Goal: Task Accomplishment & Management: Use online tool/utility

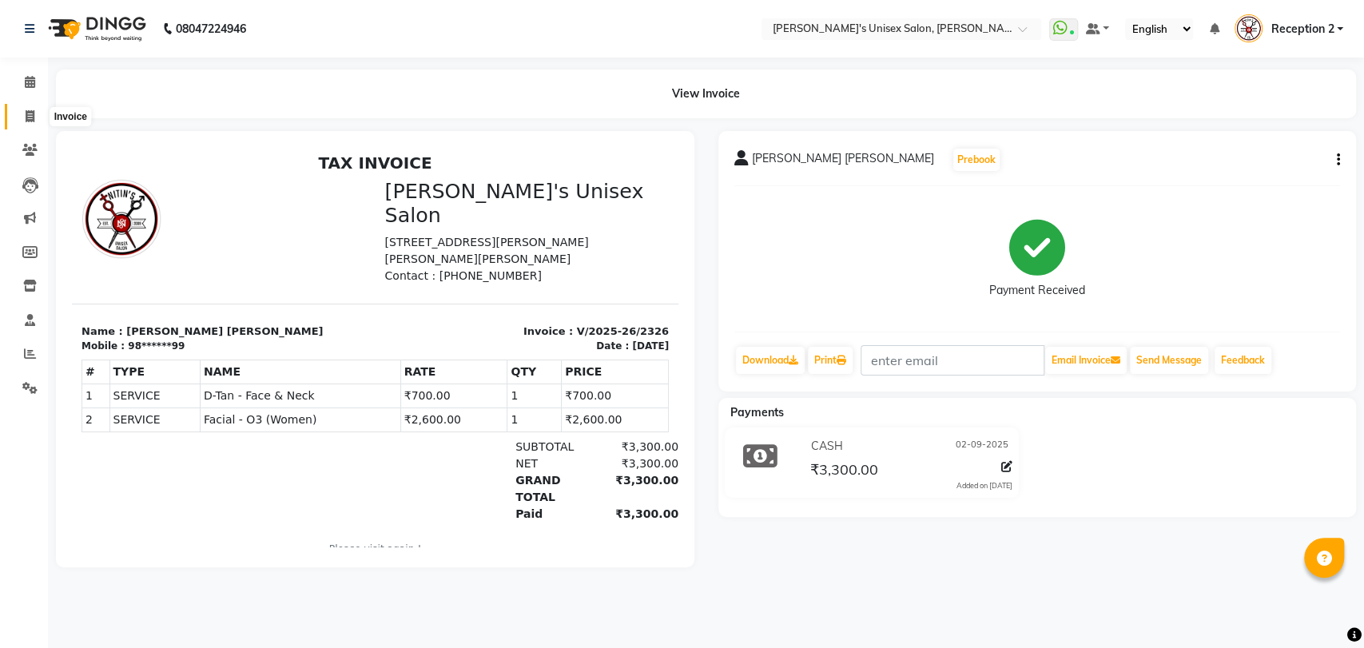
click at [31, 122] on icon at bounding box center [30, 116] width 9 height 12
select select "service"
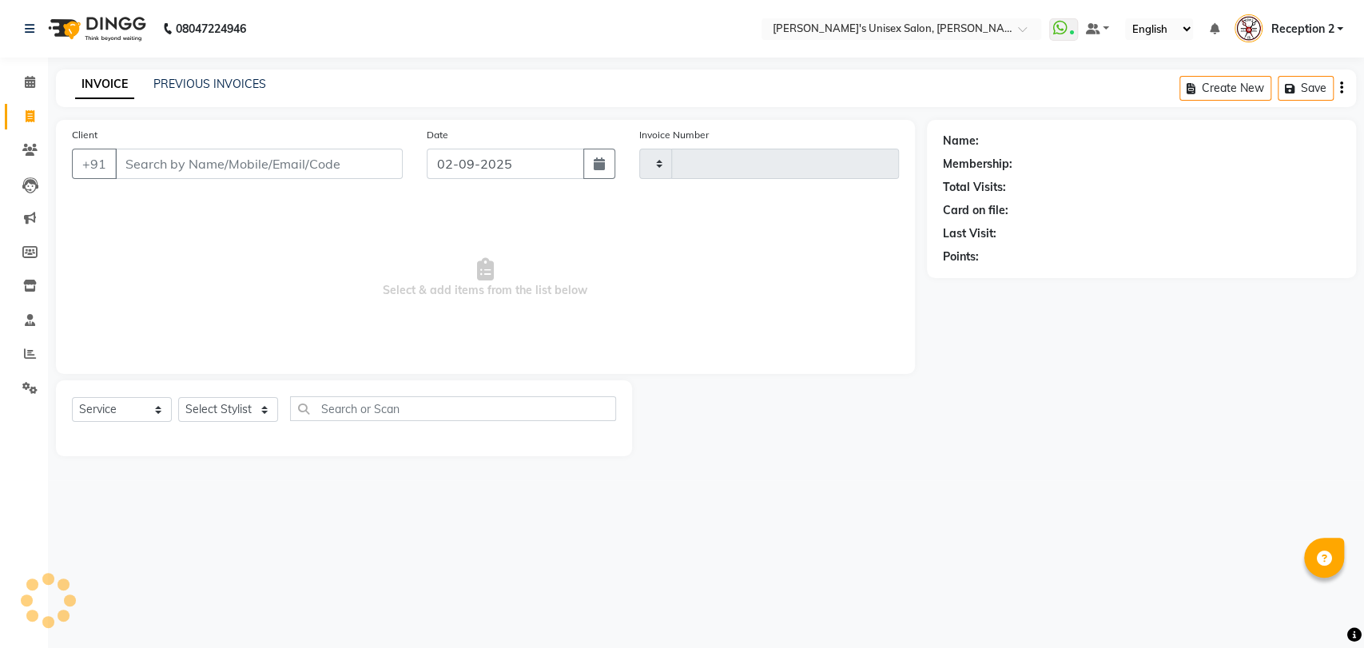
click at [361, 168] on input "Client" at bounding box center [259, 164] width 288 height 30
click at [247, 165] on input "SARGAM" at bounding box center [218, 164] width 206 height 30
type input "S"
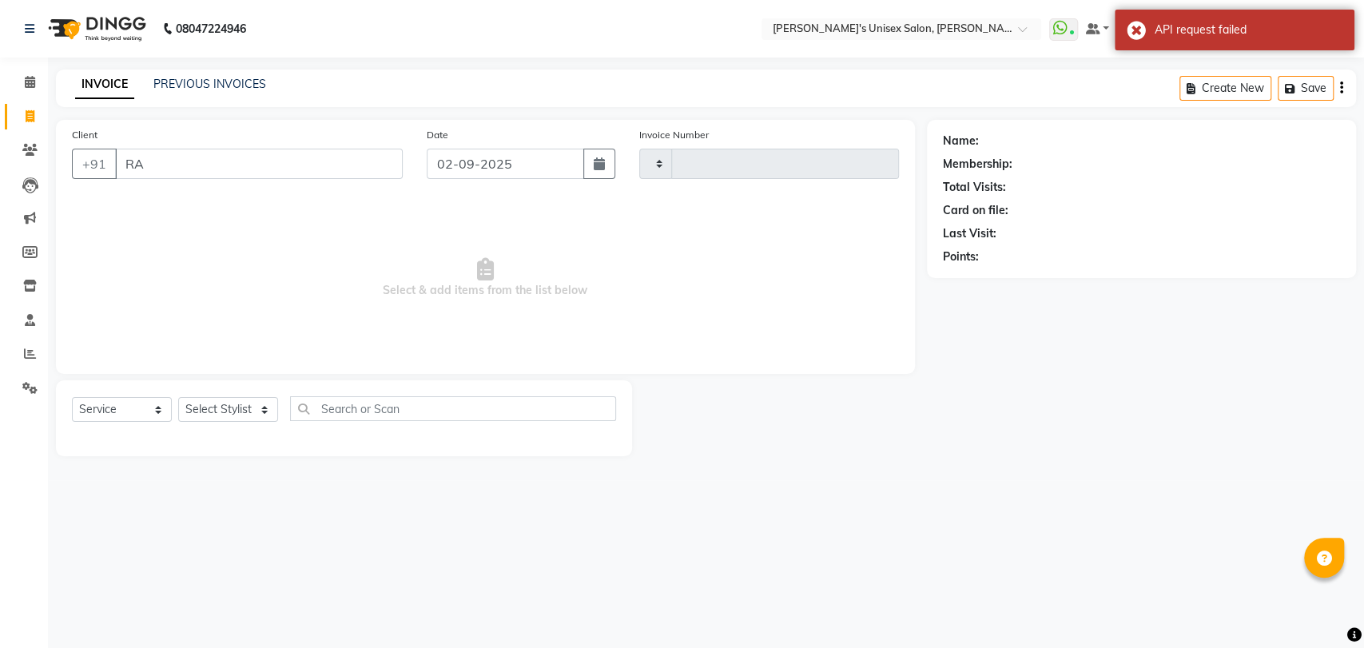
type input "R"
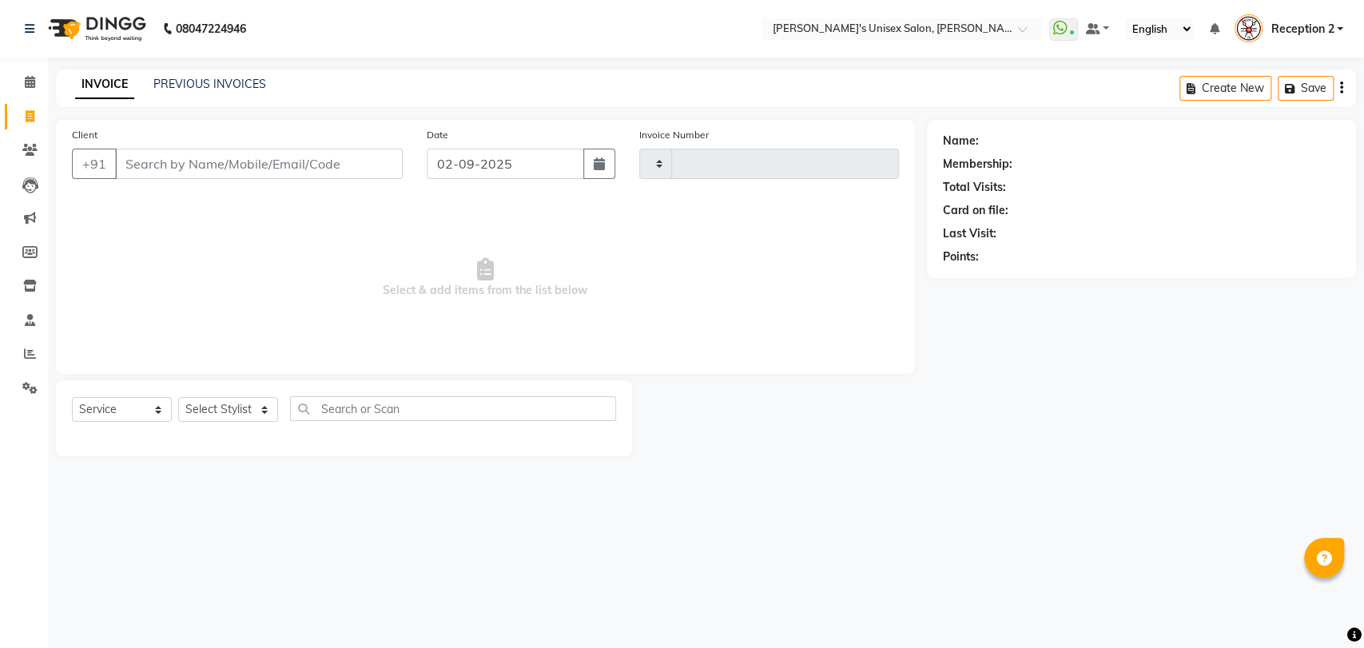
click at [921, 557] on div "08047224946 Select Location × Nitin's Unisex Salon, [PERSON_NAME] Nagar WhatsAp…" at bounding box center [682, 324] width 1364 height 648
click at [870, 539] on div "08047224946 Select Location × Nitin's Unisex Salon, [PERSON_NAME] Nagar WhatsAp…" at bounding box center [682, 324] width 1364 height 648
click at [237, 79] on link "PREVIOUS INVOICES" at bounding box center [209, 84] width 113 height 14
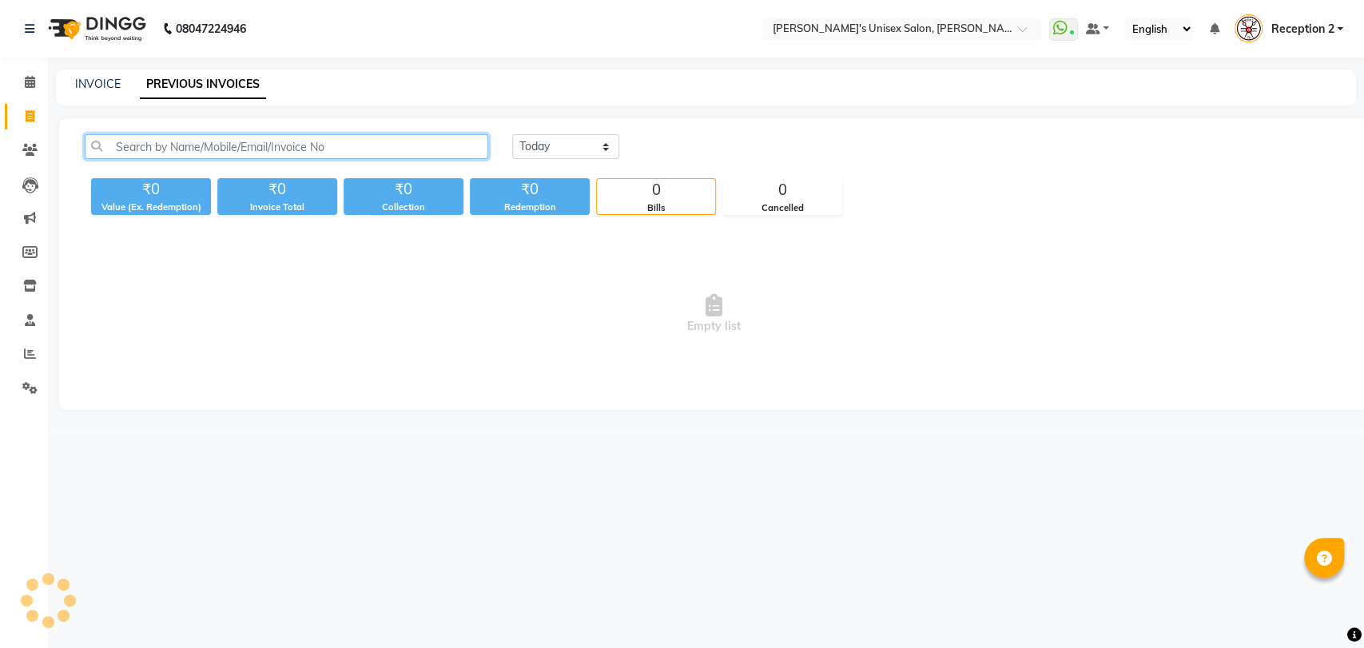
click at [260, 144] on input "text" at bounding box center [287, 146] width 404 height 25
click at [145, 143] on input "RASHI" at bounding box center [287, 146] width 404 height 25
click at [159, 146] on input "RASHI" at bounding box center [287, 146] width 404 height 25
type input "R"
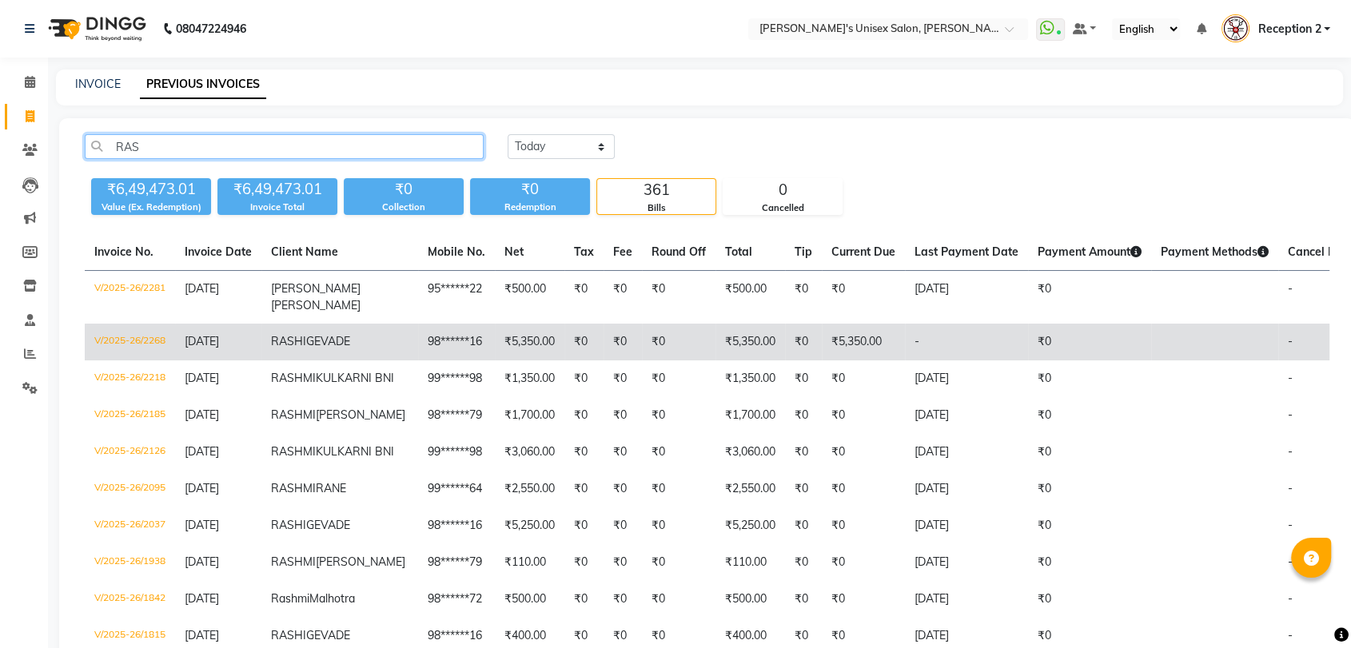
type input "RAS"
click at [341, 350] on td "RASHI GEVADE" at bounding box center [339, 342] width 157 height 37
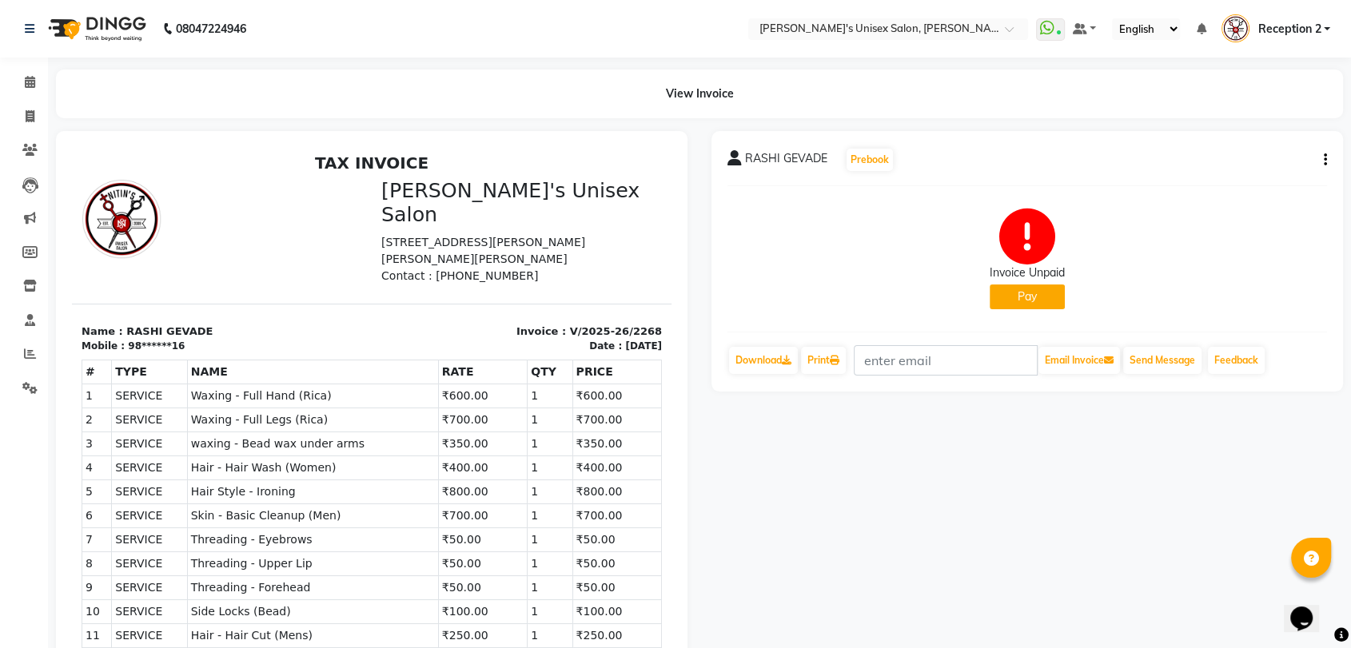
click at [730, 426] on div "RASHI GEVADE Prebook Invoice Unpaid Pay Download Print Email Invoice Send Messa…" at bounding box center [1026, 477] width 655 height 692
click at [1324, 160] on icon "button" at bounding box center [1325, 160] width 3 height 1
click at [1225, 242] on div "Invoice Unpaid Pay" at bounding box center [1026, 259] width 599 height 120
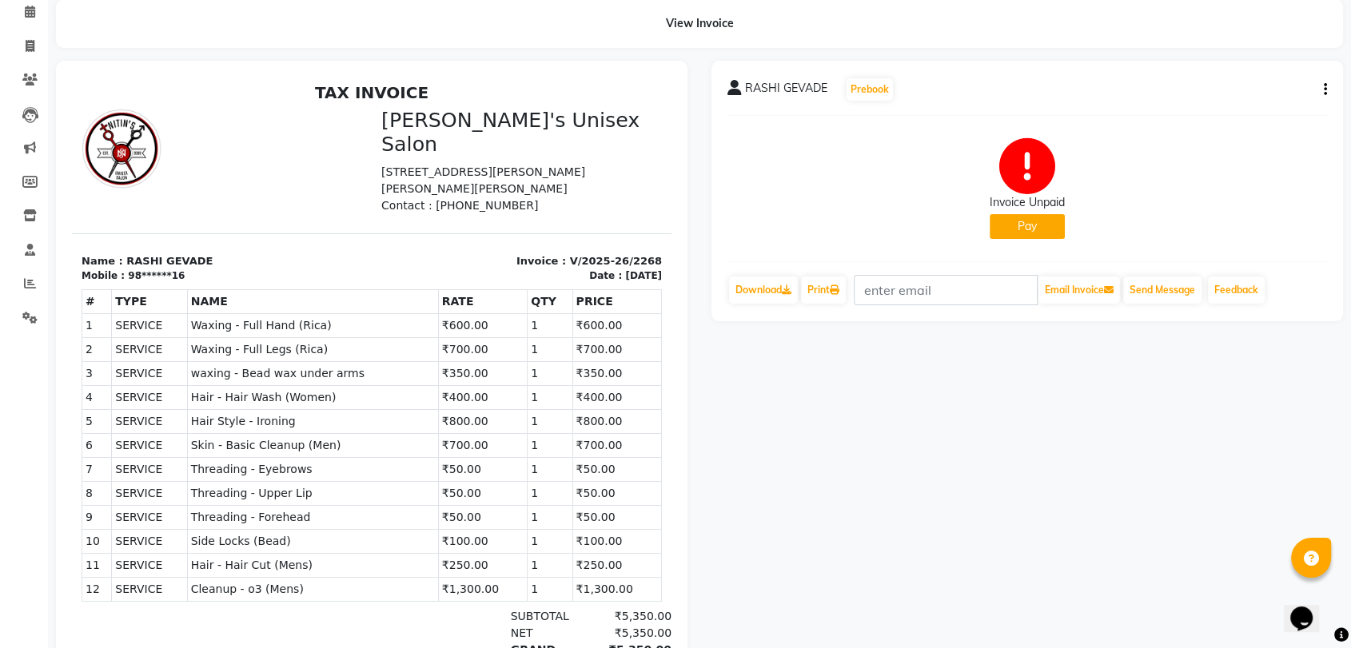
scroll to position [70, 0]
click at [26, 49] on icon at bounding box center [30, 46] width 9 height 12
select select "service"
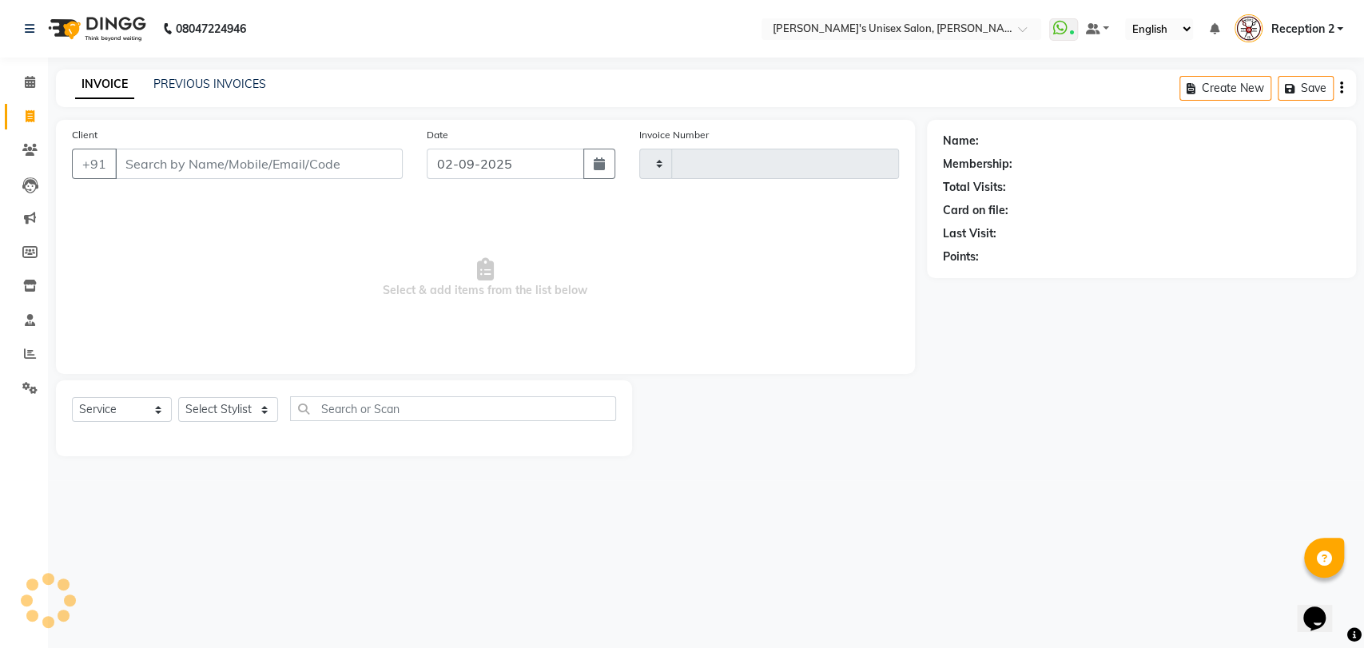
type input "2327"
select select "62"
click at [194, 83] on link "PREVIOUS INVOICES" at bounding box center [209, 84] width 113 height 14
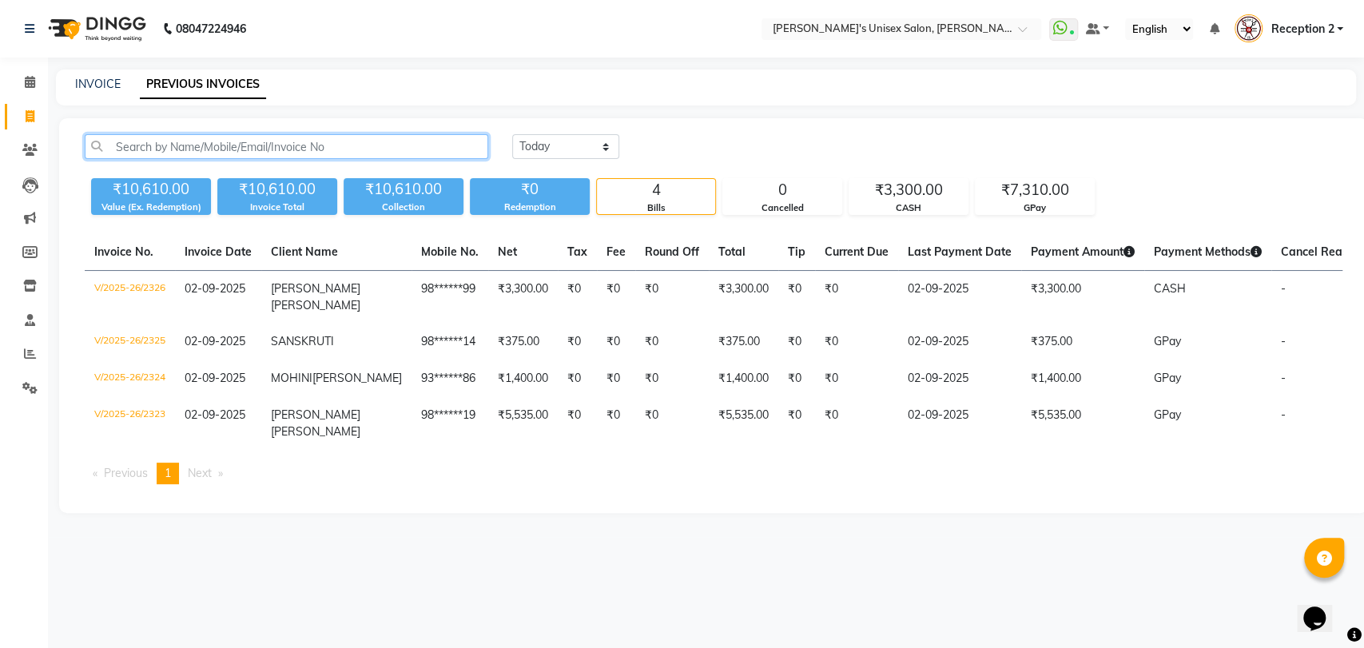
click at [177, 145] on input "text" at bounding box center [287, 146] width 404 height 25
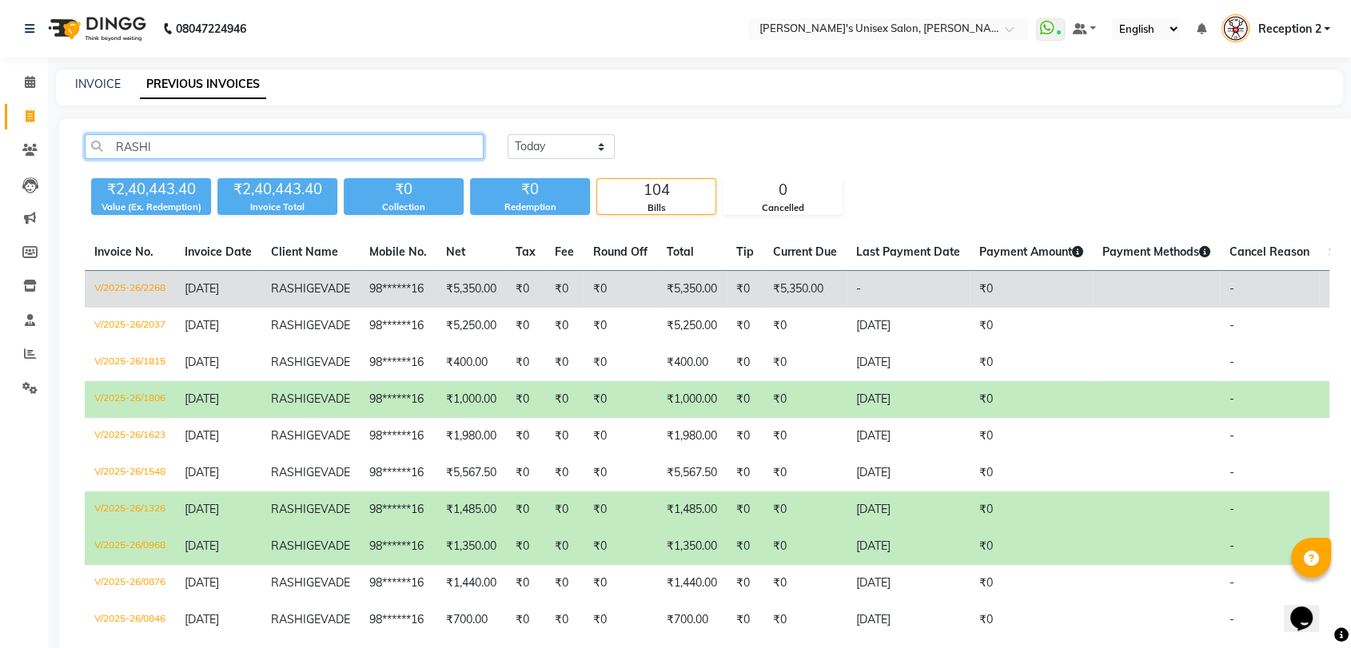
type input "RASHI"
click at [374, 297] on td "98******16" at bounding box center [398, 290] width 77 height 38
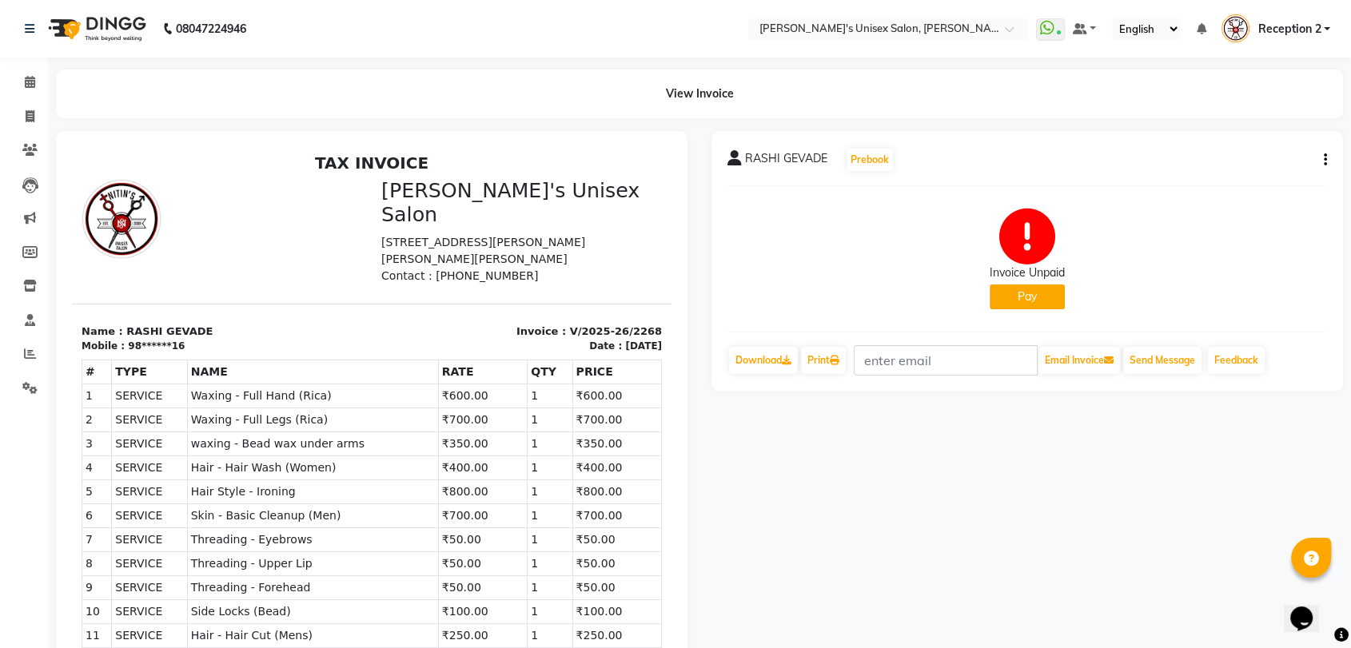
click at [1324, 160] on icon "button" at bounding box center [1325, 160] width 3 height 1
click at [1277, 151] on div "Split Service Amount" at bounding box center [1245, 150] width 110 height 20
select select "49753"
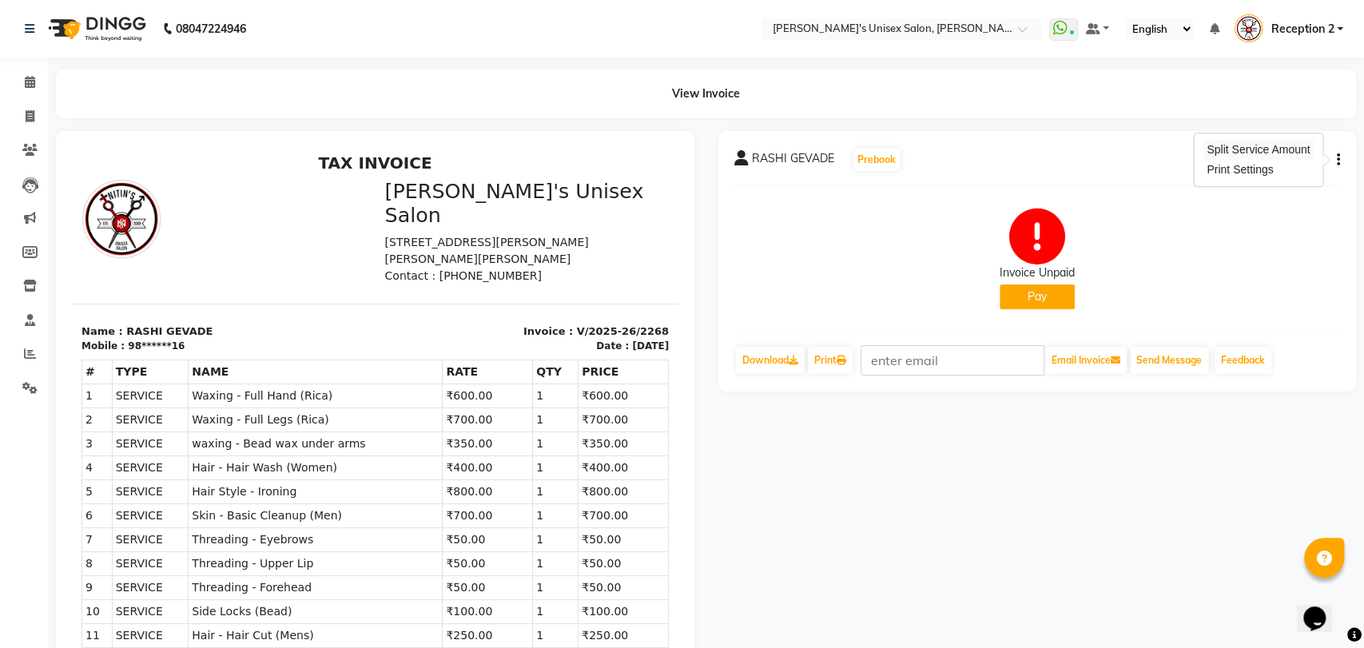
select select "49753"
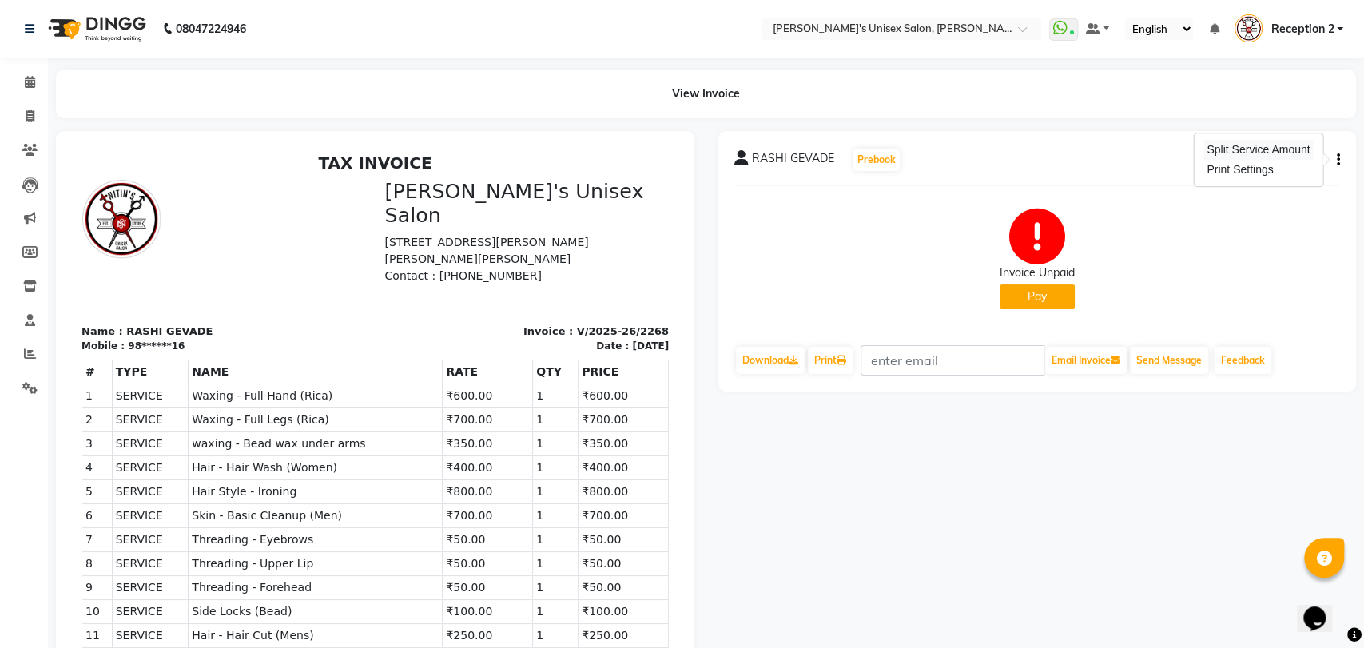
select select "49753"
select select "2426"
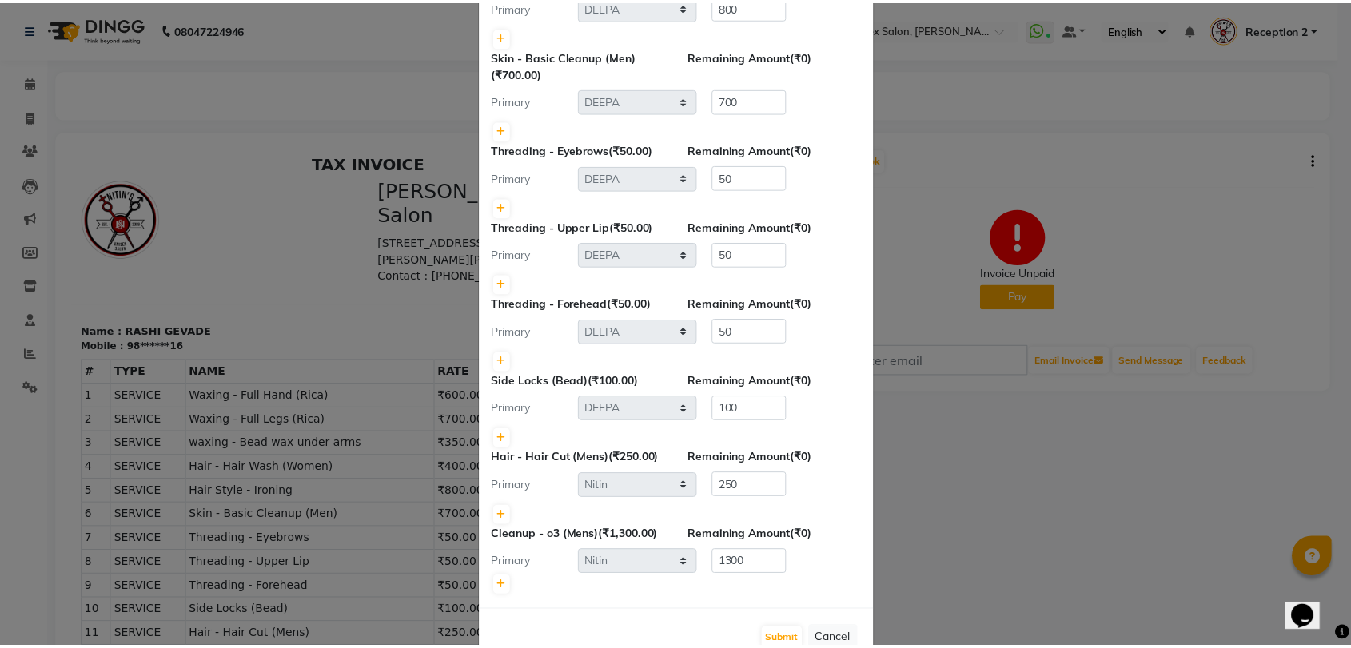
scroll to position [541, 0]
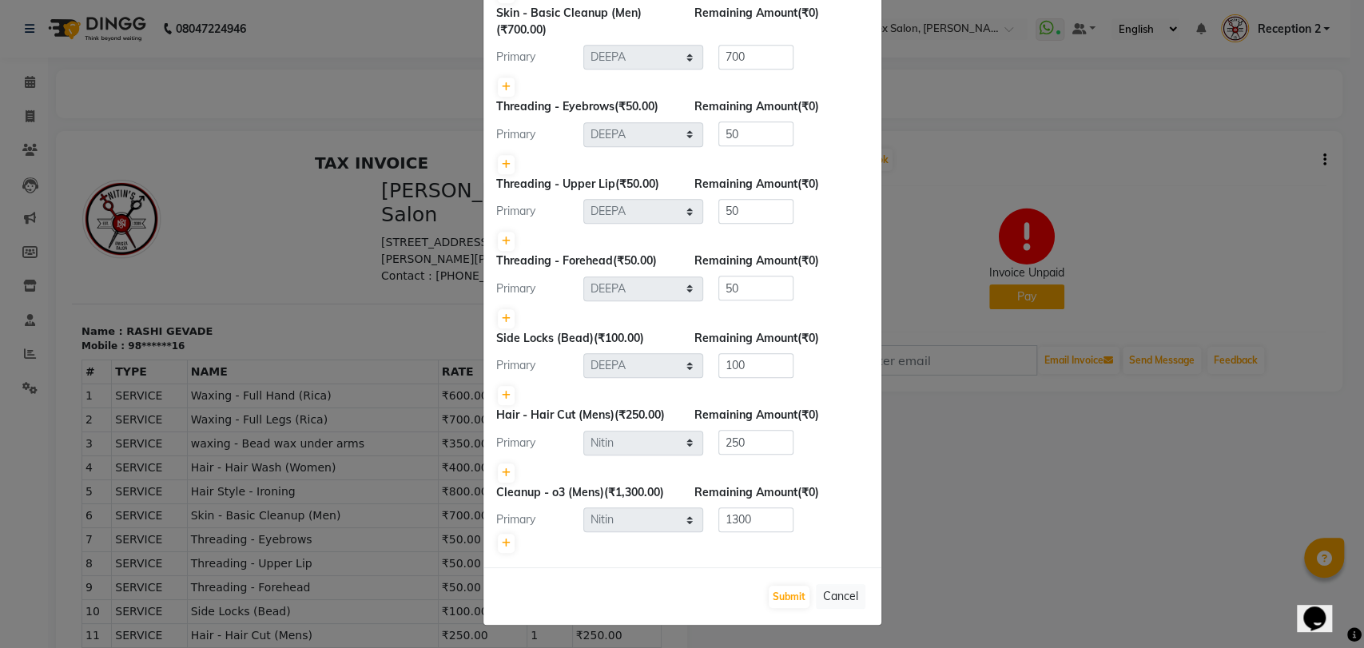
click at [986, 594] on ngb-modal-window "Split Commission × Waxing - Full Hand (Rica) (₹600.00) Remaining Amount (₹0) Pr…" at bounding box center [682, 324] width 1364 height 648
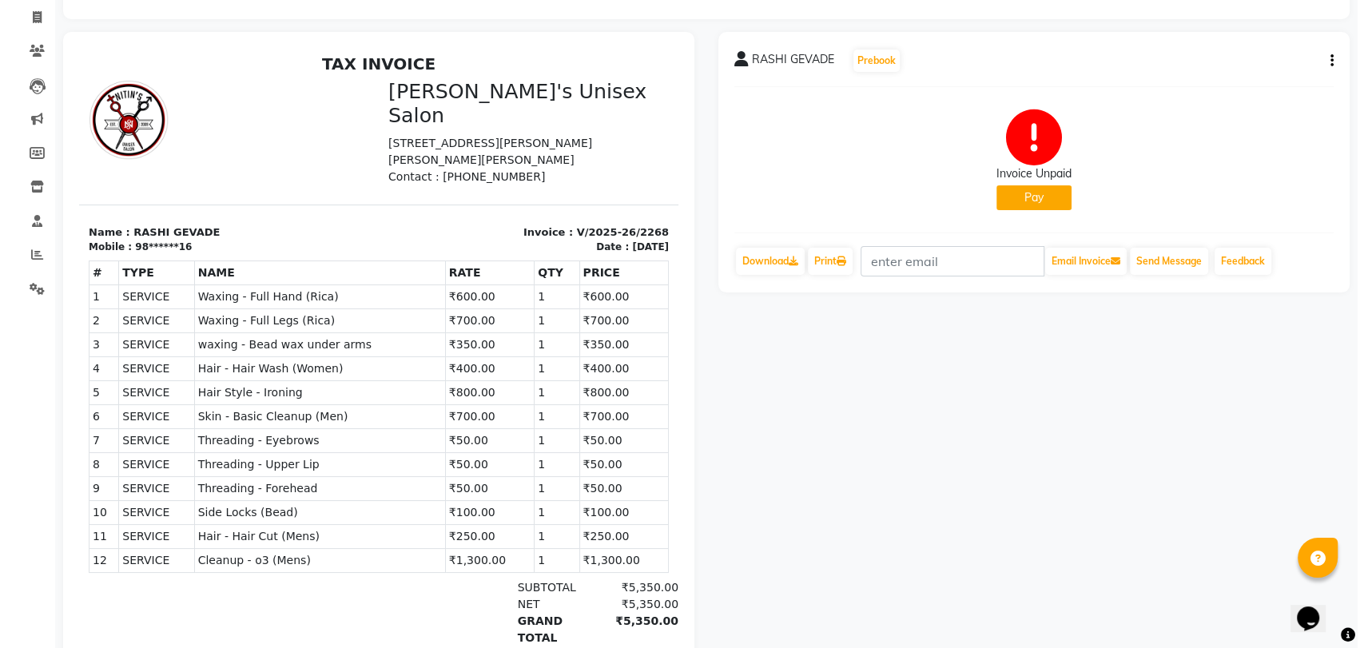
scroll to position [0, 0]
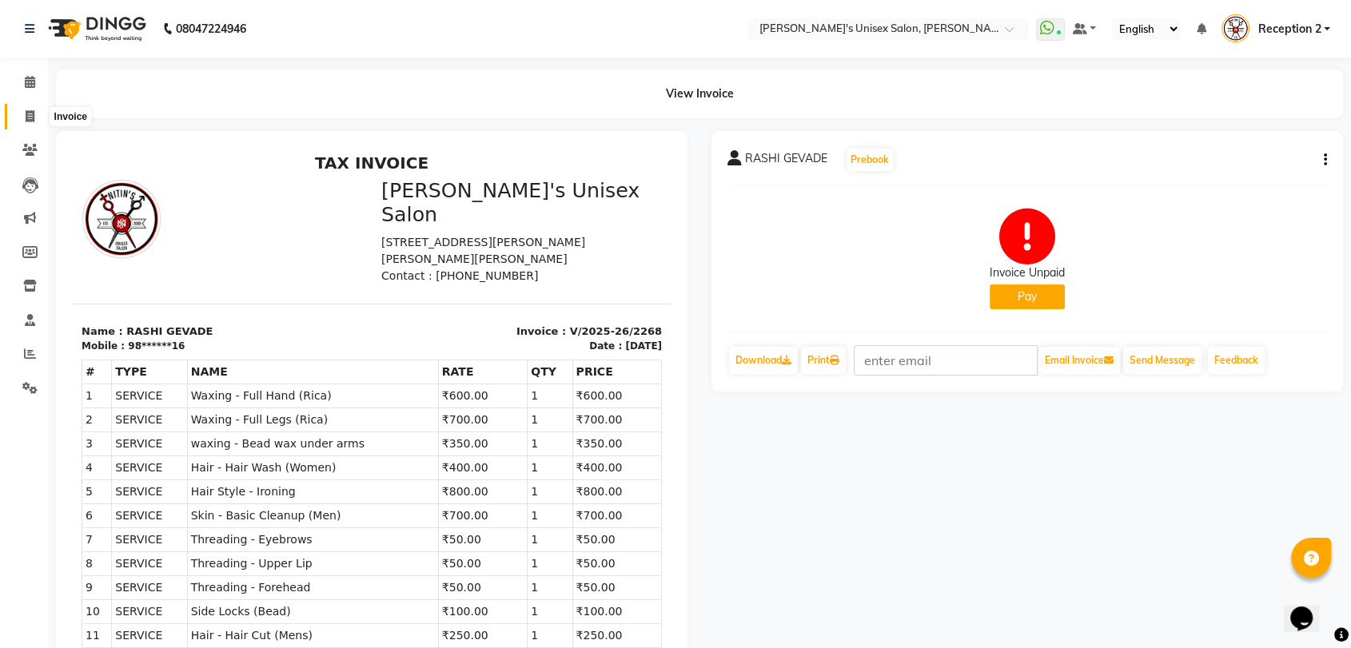
click at [32, 114] on icon at bounding box center [30, 116] width 9 height 12
select select "62"
select select "service"
